Goal: Task Accomplishment & Management: Use online tool/utility

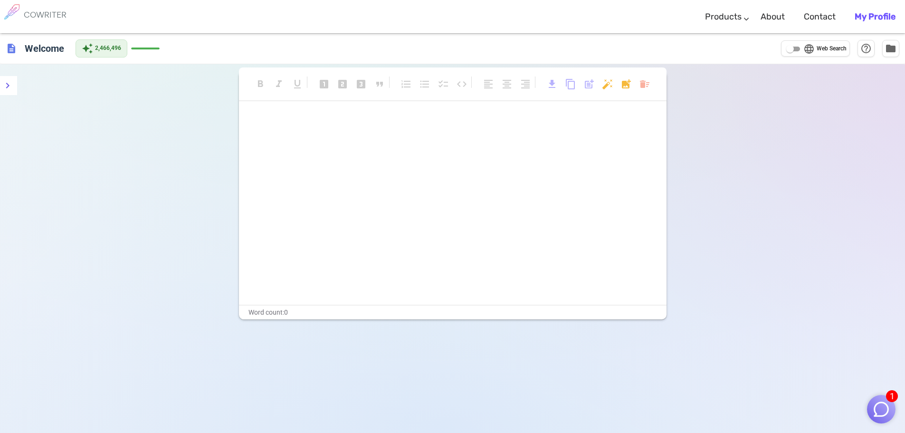
click at [798, 50] on input "language Web Search" at bounding box center [790, 48] width 34 height 11
checkbox input "true"
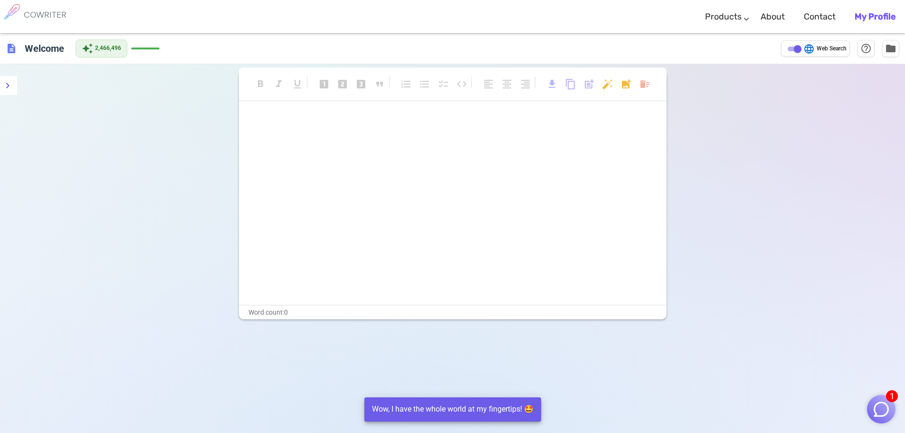
click at [882, 406] on img "button" at bounding box center [881, 409] width 18 height 18
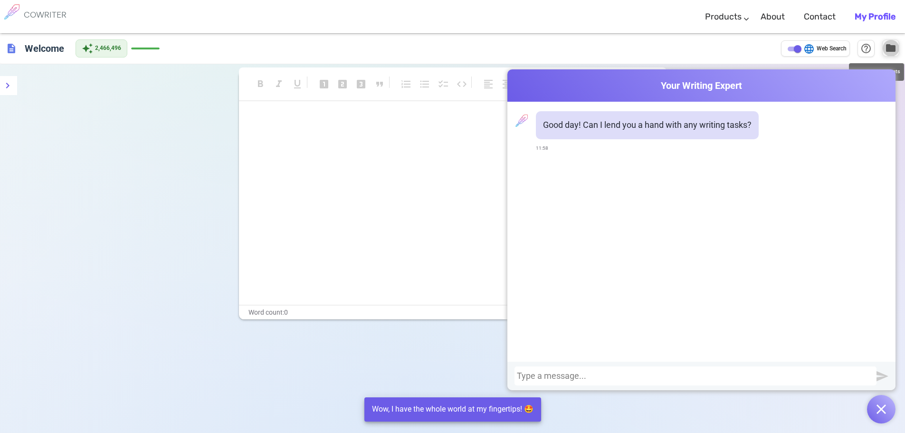
click at [890, 45] on span "folder" at bounding box center [890, 47] width 11 height 11
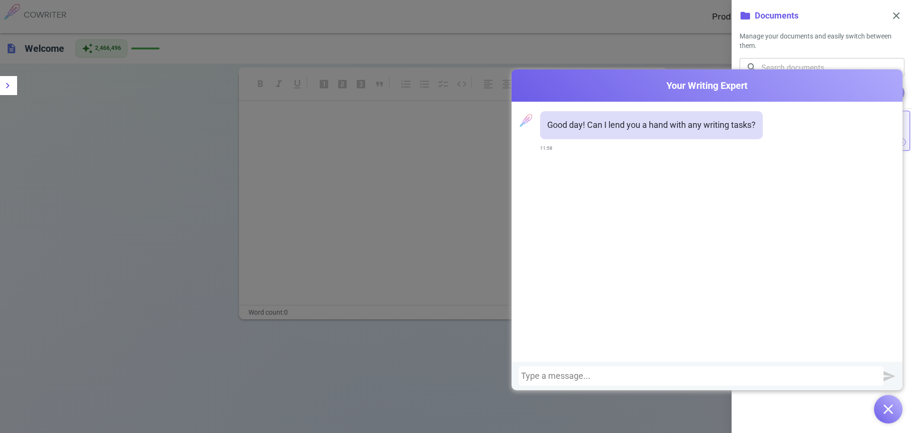
drag, startPoint x: 791, startPoint y: 81, endPoint x: 744, endPoint y: 111, distance: 55.7
click at [722, 134] on div "Cowriter Your Writing Expert Good day! Can I lend you a hand with any writing t…" at bounding box center [706, 229] width 391 height 321
click at [888, 407] on img "button" at bounding box center [887, 408] width 9 height 9
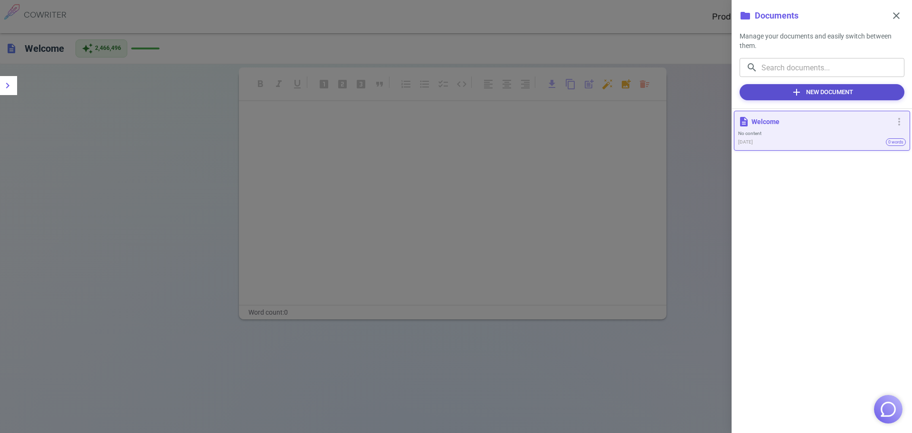
click at [838, 93] on button "add New Document" at bounding box center [821, 92] width 165 height 16
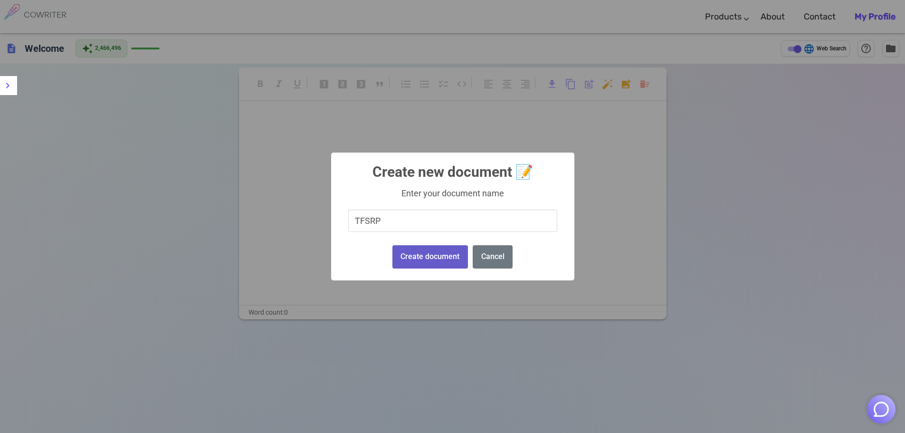
type input "TFSRP"
click at [426, 256] on button "Create document" at bounding box center [429, 256] width 75 height 23
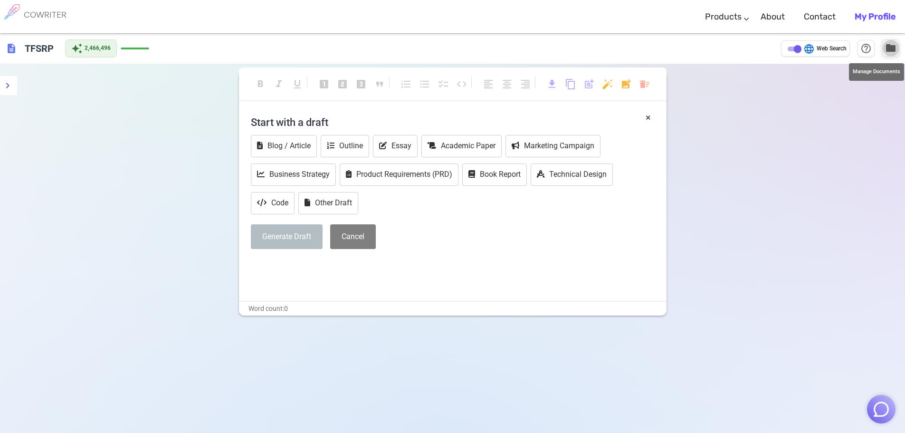
click at [890, 51] on span "folder" at bounding box center [890, 47] width 11 height 11
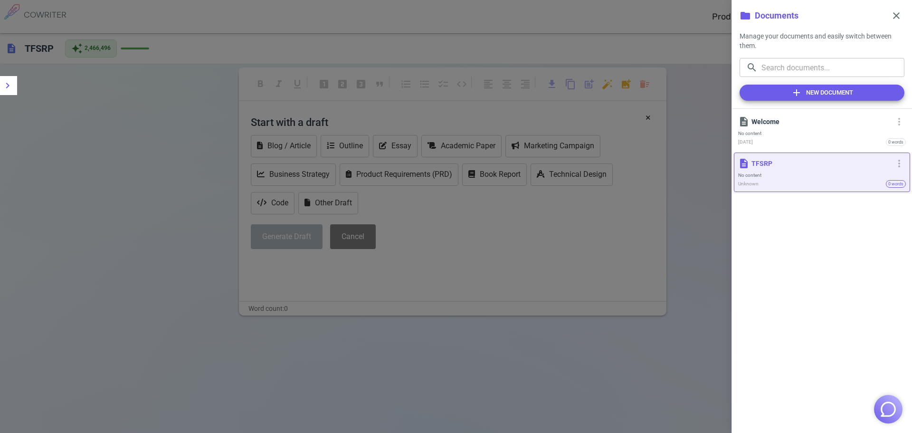
click at [716, 264] on div at bounding box center [456, 216] width 912 height 433
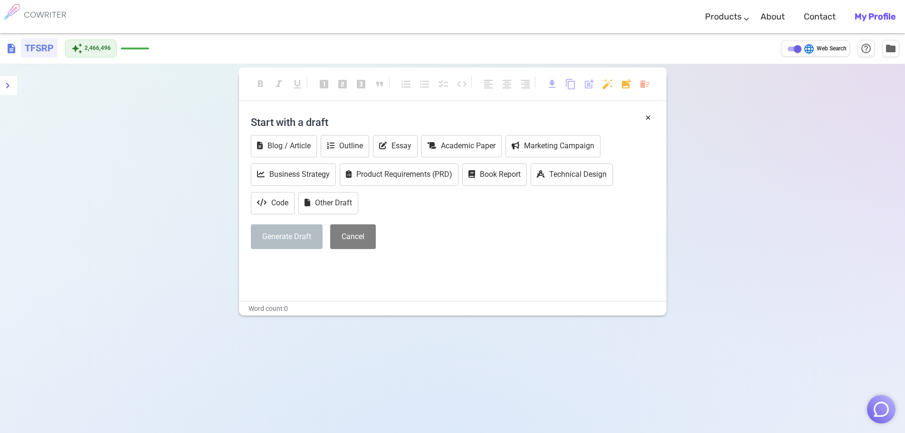
click at [39, 54] on h6 "TFSRP" at bounding box center [39, 47] width 37 height 19
click at [17, 47] on span "description" at bounding box center [11, 48] width 11 height 11
drag, startPoint x: 14, startPoint y: 49, endPoint x: 30, endPoint y: 47, distance: 16.7
click at [30, 47] on h6 "TFSRP" at bounding box center [39, 47] width 37 height 19
drag, startPoint x: 47, startPoint y: 49, endPoint x: 13, endPoint y: 48, distance: 33.7
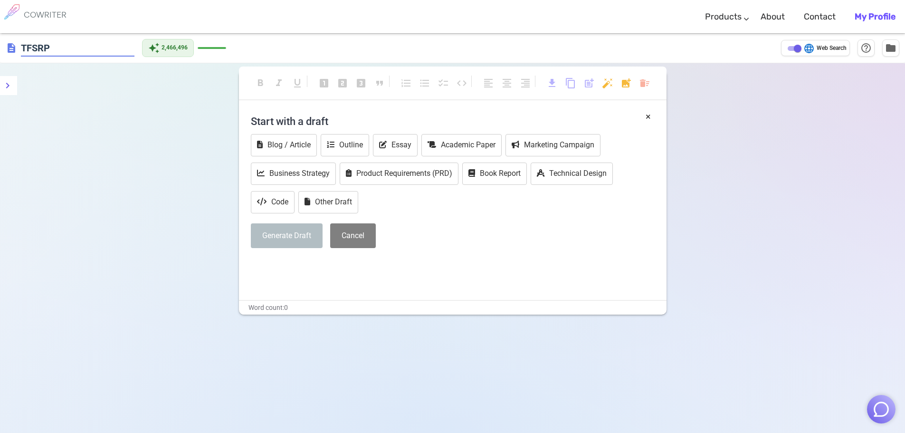
click at [13, 48] on div "description TFSRP" at bounding box center [70, 48] width 129 height 18
type input "Work"
click at [84, 66] on div "format_bold format_italic format_underlined looks_one looks_two looks_3 format_…" at bounding box center [452, 279] width 905 height 433
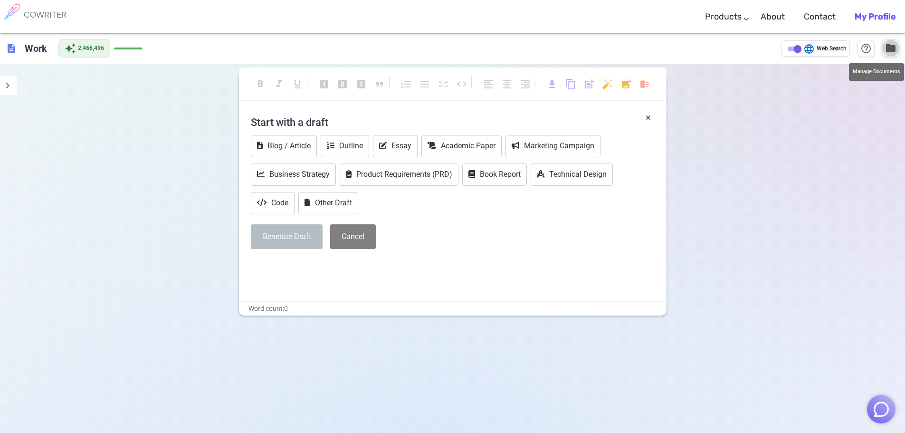
click at [892, 46] on span "folder" at bounding box center [890, 47] width 11 height 11
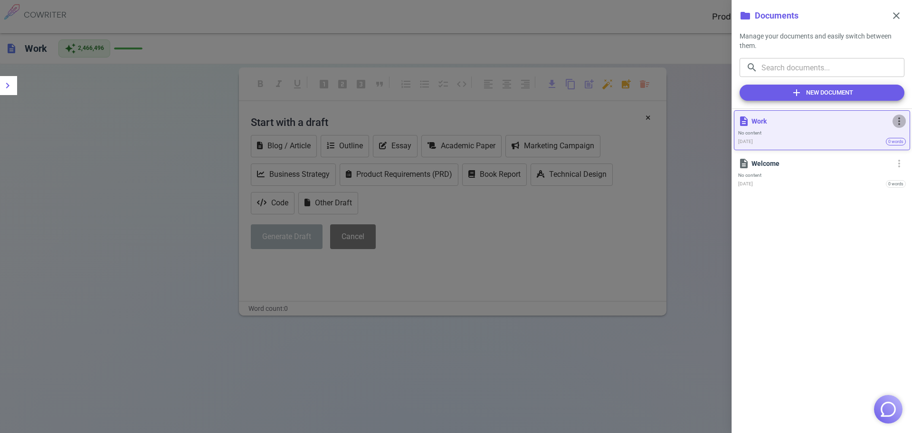
click at [896, 120] on span "more_vert" at bounding box center [898, 120] width 11 height 11
click at [696, 153] on div at bounding box center [456, 216] width 912 height 433
click at [897, 14] on span "close" at bounding box center [895, 15] width 11 height 11
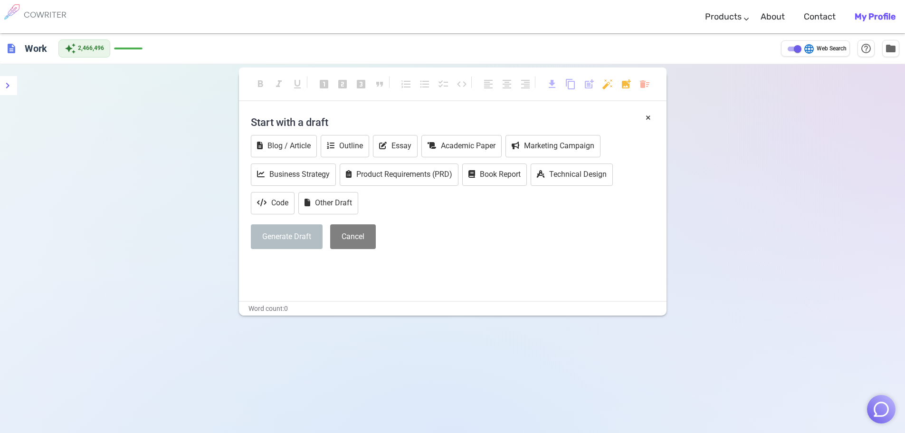
click at [877, 408] on img "button" at bounding box center [881, 409] width 18 height 18
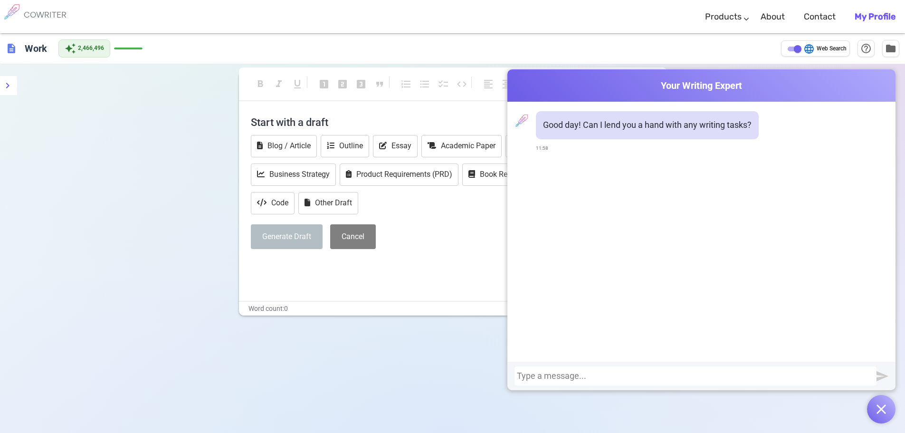
click at [557, 376] on div at bounding box center [695, 375] width 357 height 9
click at [517, 377] on div "Tanzania Food Systems Resilience Programme" at bounding box center [695, 375] width 357 height 9
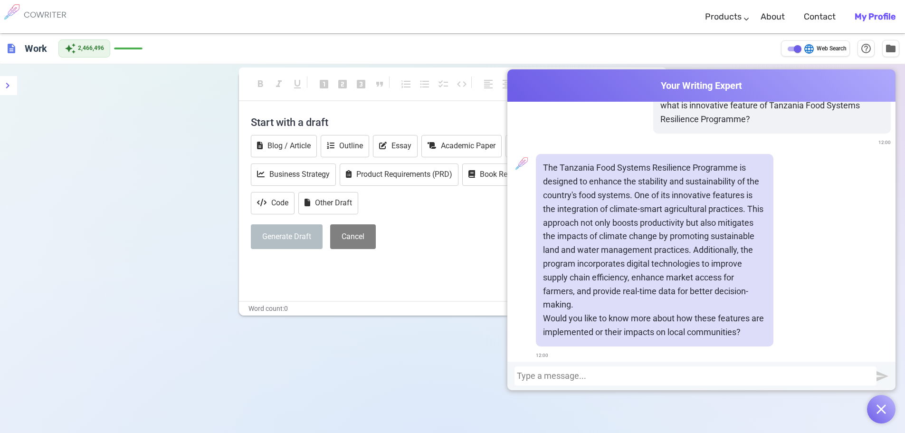
scroll to position [74, 0]
